Goal: Answer question/provide support

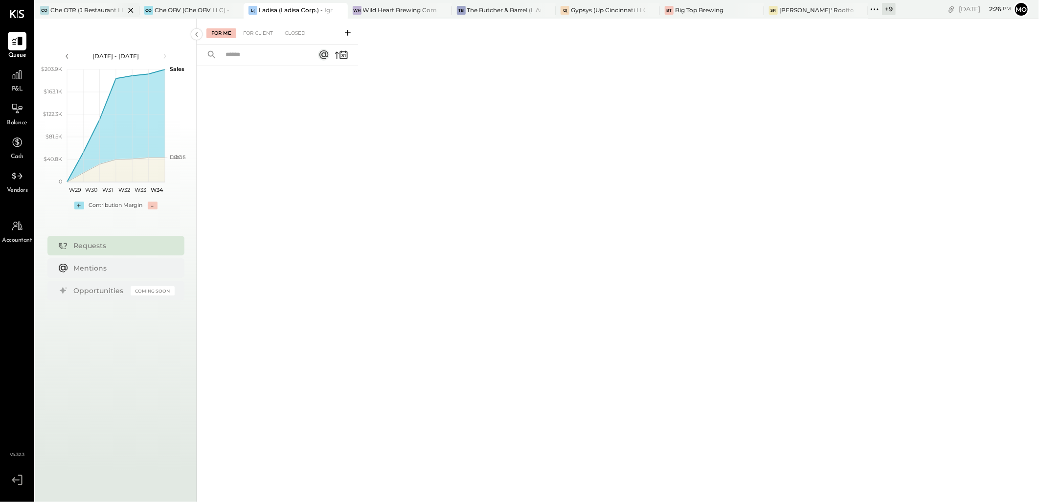
click at [102, 13] on div "Che OTR (J Restaurant LLC) - Ignite" at bounding box center [87, 10] width 74 height 8
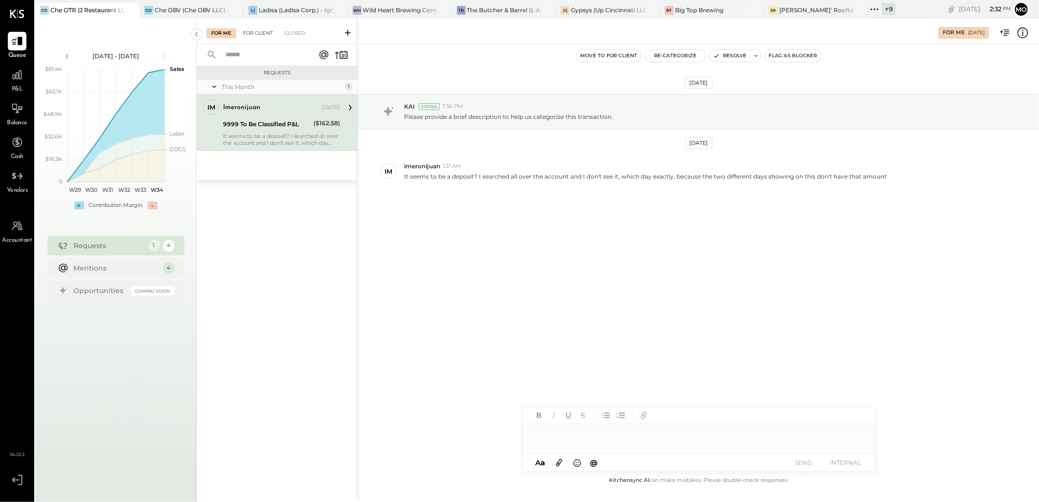
click at [253, 30] on div "For Client" at bounding box center [258, 33] width 40 height 10
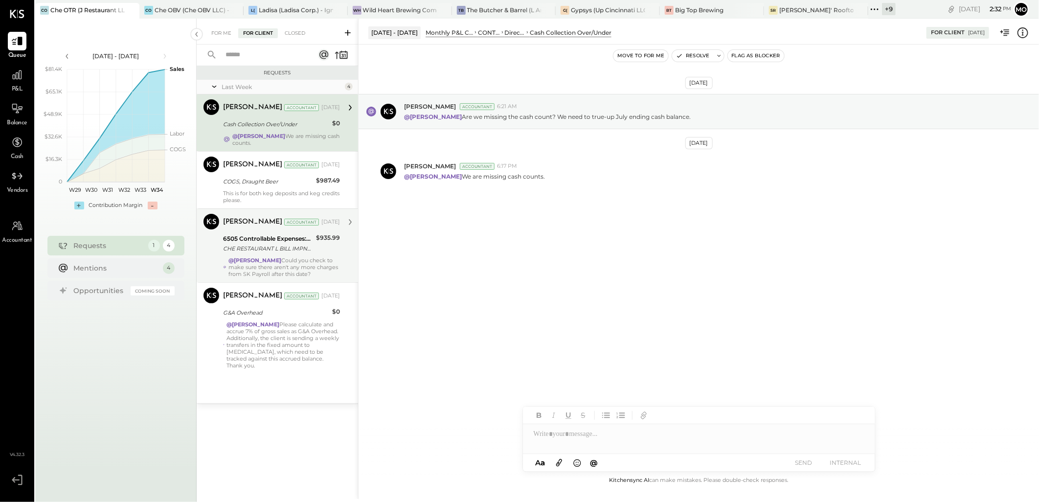
click at [280, 259] on strong "@[PERSON_NAME]" at bounding box center [255, 260] width 53 height 7
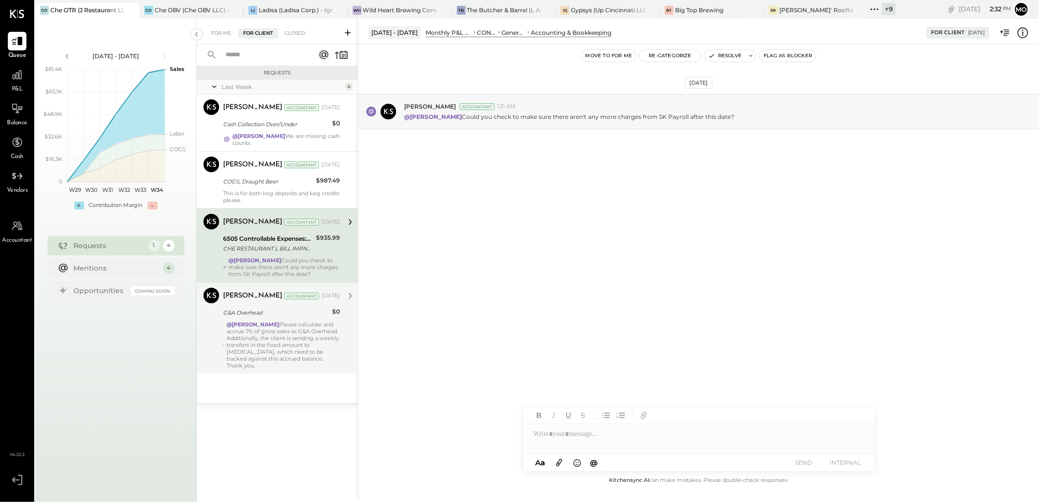
click at [289, 339] on div "@[PERSON_NAME] Please calculate and accrue 7% of gross sales as G&A Overhead. A…" at bounding box center [284, 345] width 114 height 48
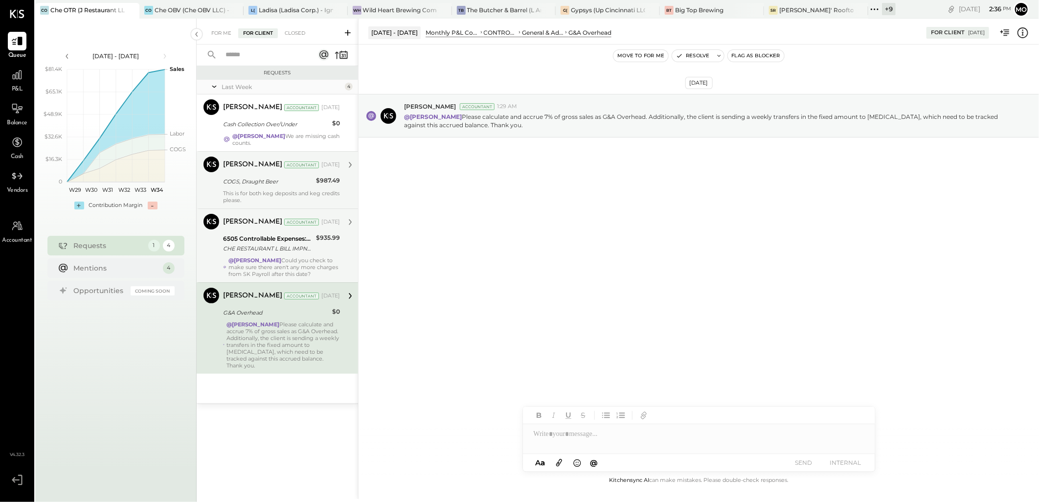
click at [304, 183] on div "COGS, Draught Beer" at bounding box center [268, 182] width 90 height 10
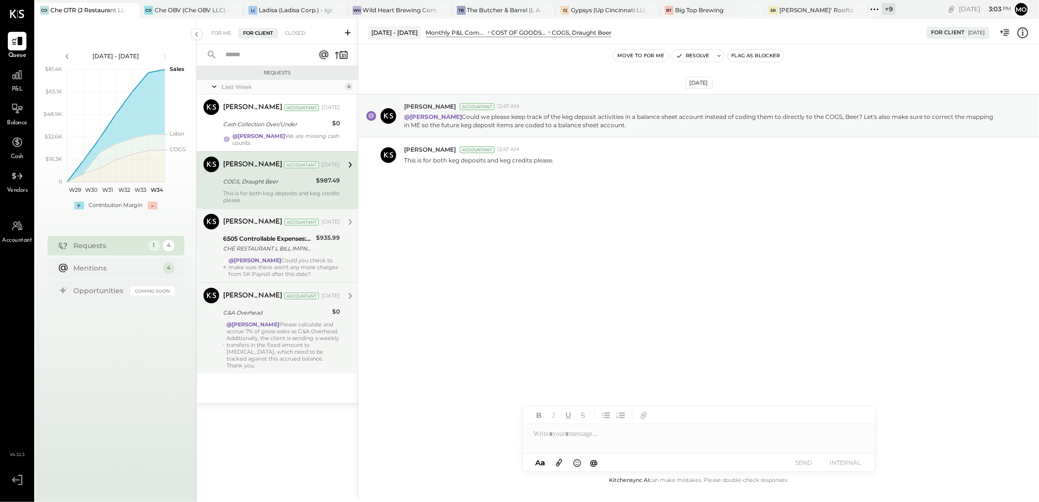
click at [326, 342] on div "@[PERSON_NAME] Please calculate and accrue 7% of gross sales as G&A Overhead. A…" at bounding box center [284, 345] width 114 height 48
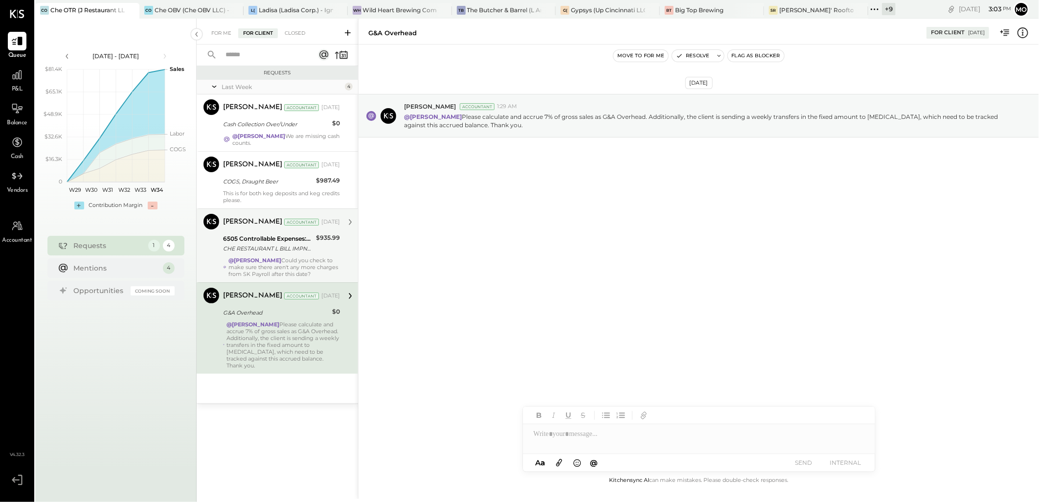
click at [293, 248] on div "CHE RESTAURANT L BILL IMPND 147-4441259 CHE RESTAURANT LLC 071725 [URL][DOMAIN_…" at bounding box center [268, 249] width 90 height 10
